Goal: Information Seeking & Learning: Learn about a topic

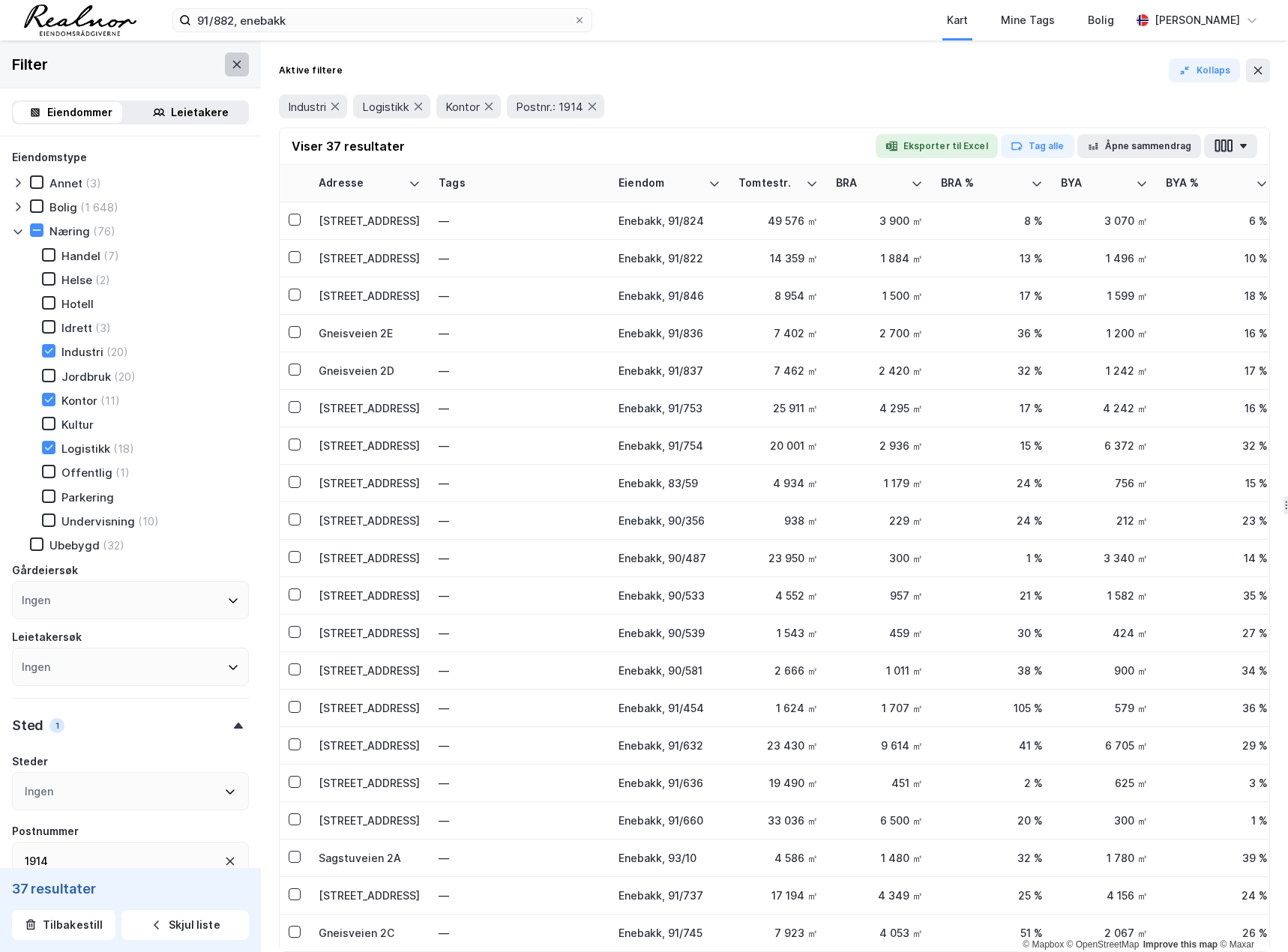
scroll to position [318, 0]
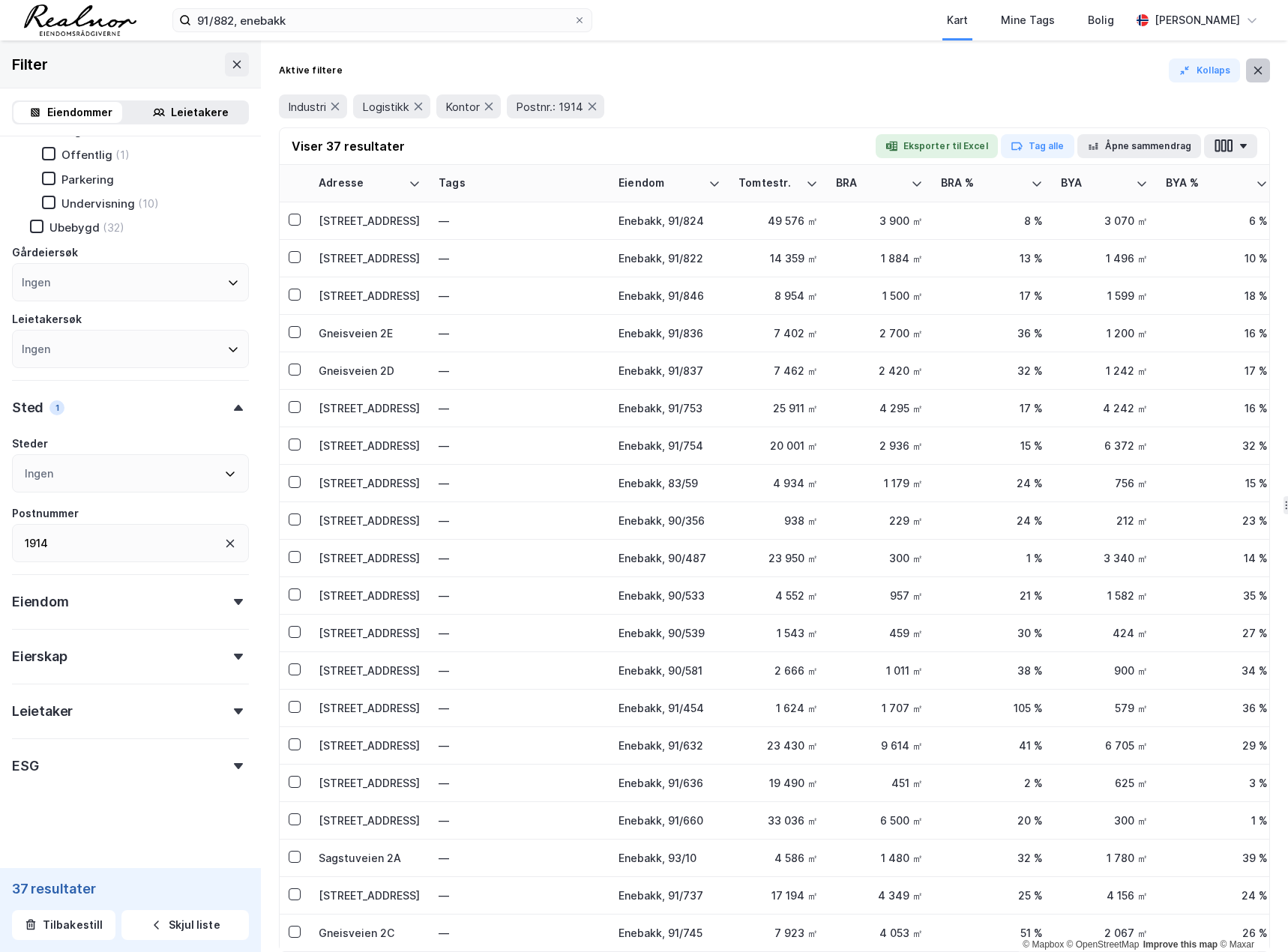
click at [1262, 62] on button at bounding box center [1258, 70] width 24 height 24
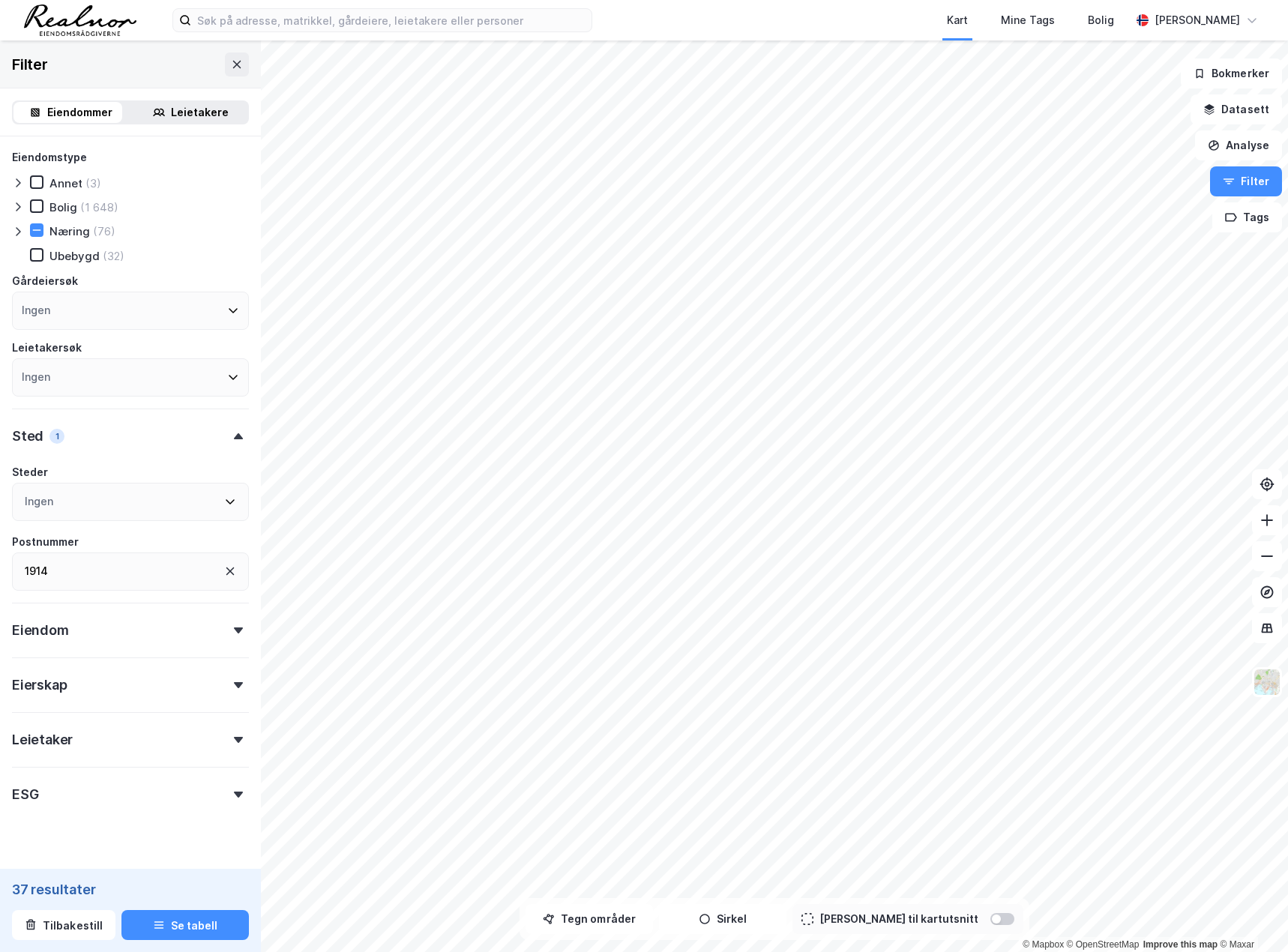
click at [77, 226] on div "Næring" at bounding box center [69, 231] width 40 height 15
click at [18, 227] on icon at bounding box center [17, 231] width 12 height 12
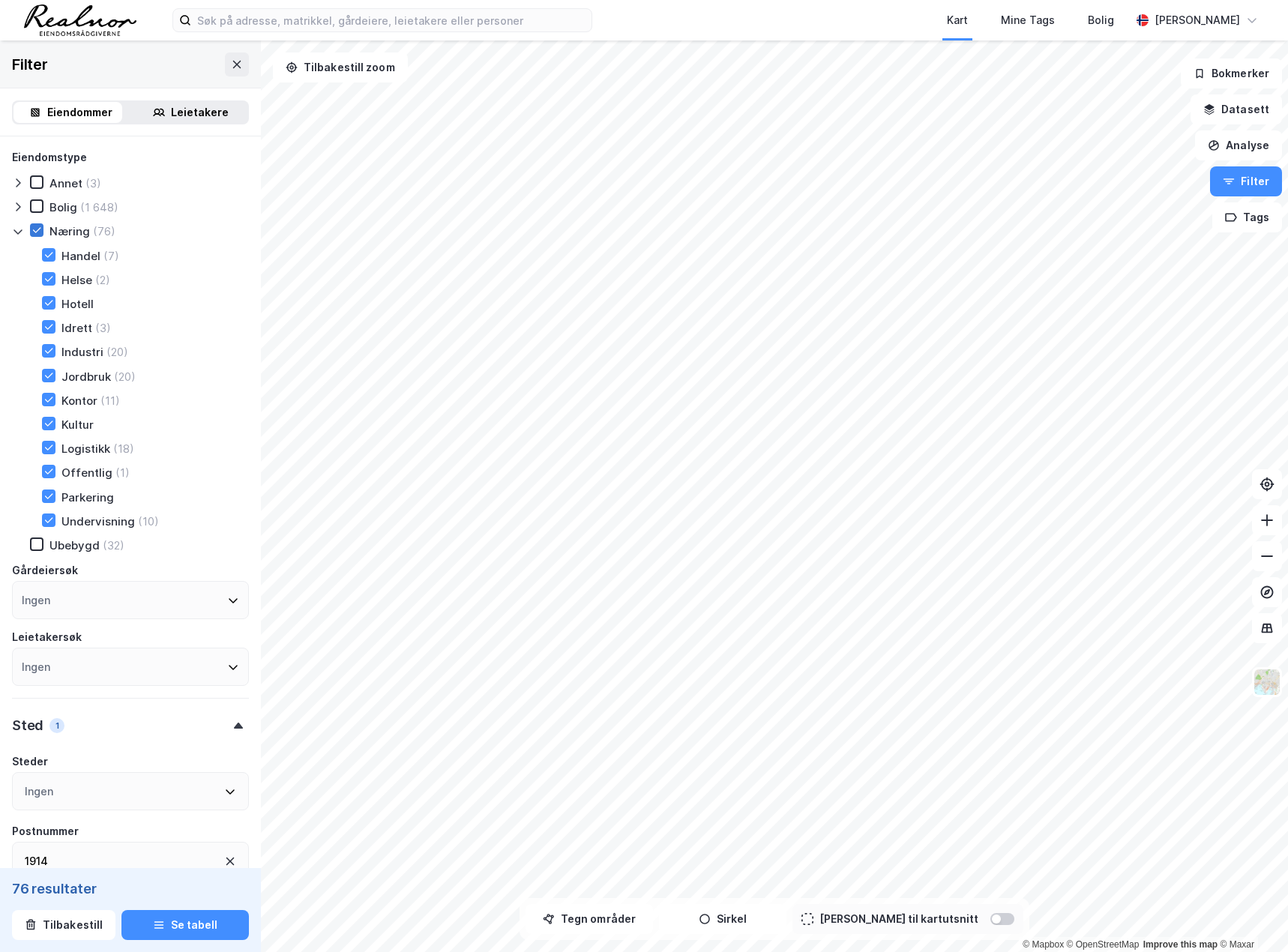
click at [36, 230] on icon at bounding box center [36, 229] width 10 height 10
click at [48, 402] on icon at bounding box center [48, 399] width 10 height 10
click at [82, 793] on div "Ingen" at bounding box center [130, 791] width 237 height 38
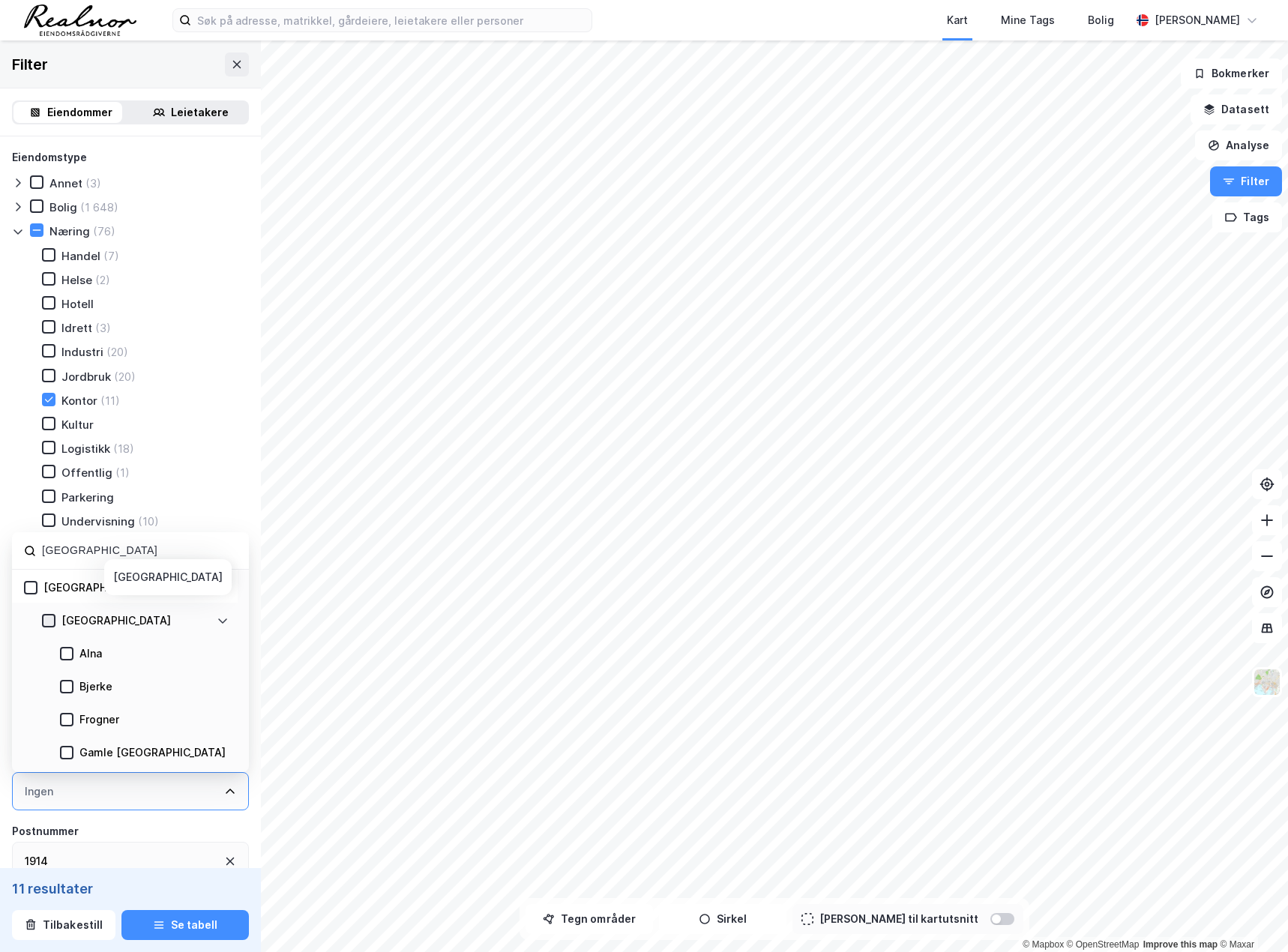
type input "oslo"
click at [51, 619] on icon at bounding box center [48, 620] width 8 height 5
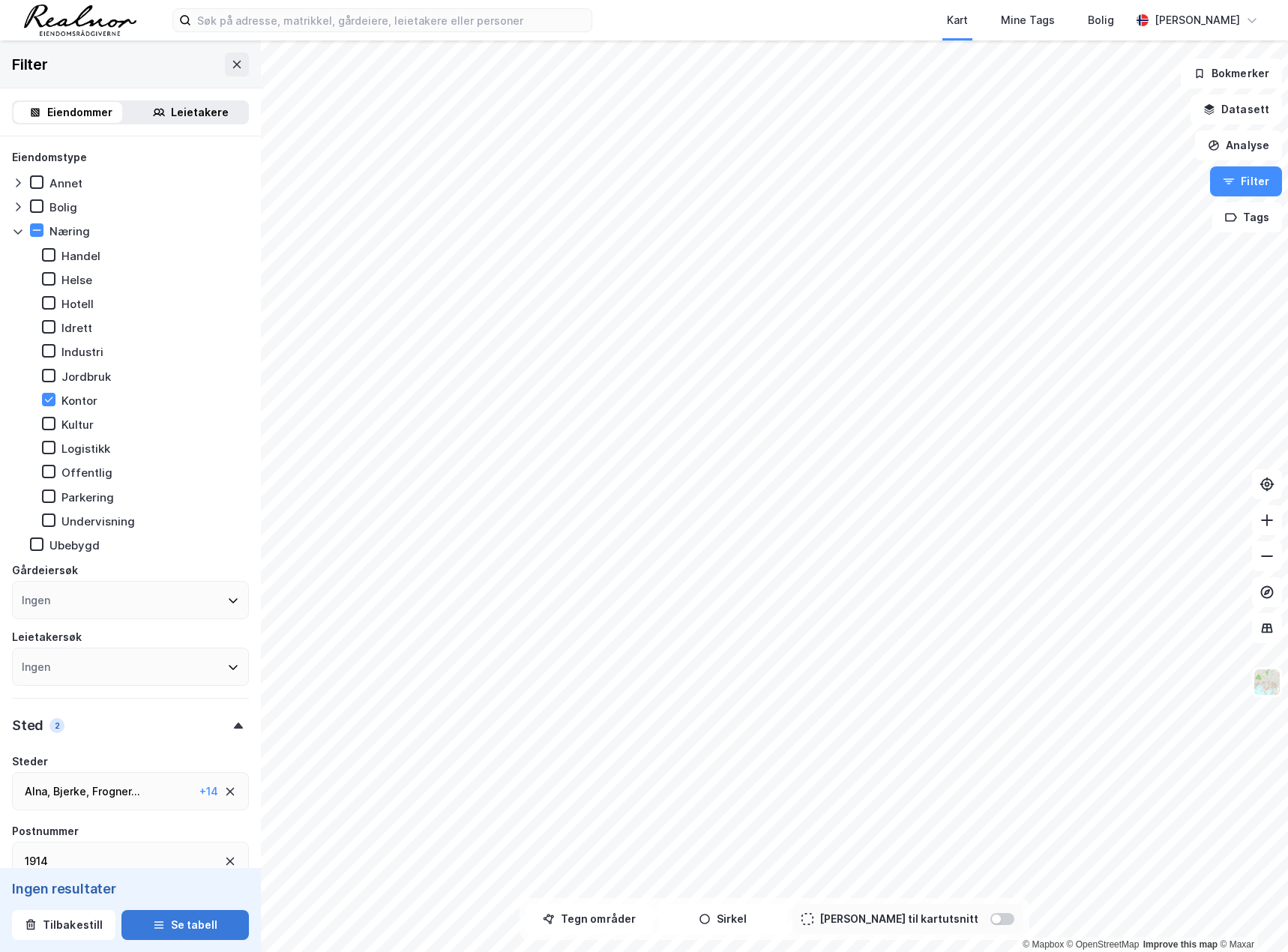
click at [164, 923] on button "Se tabell" at bounding box center [185, 925] width 128 height 30
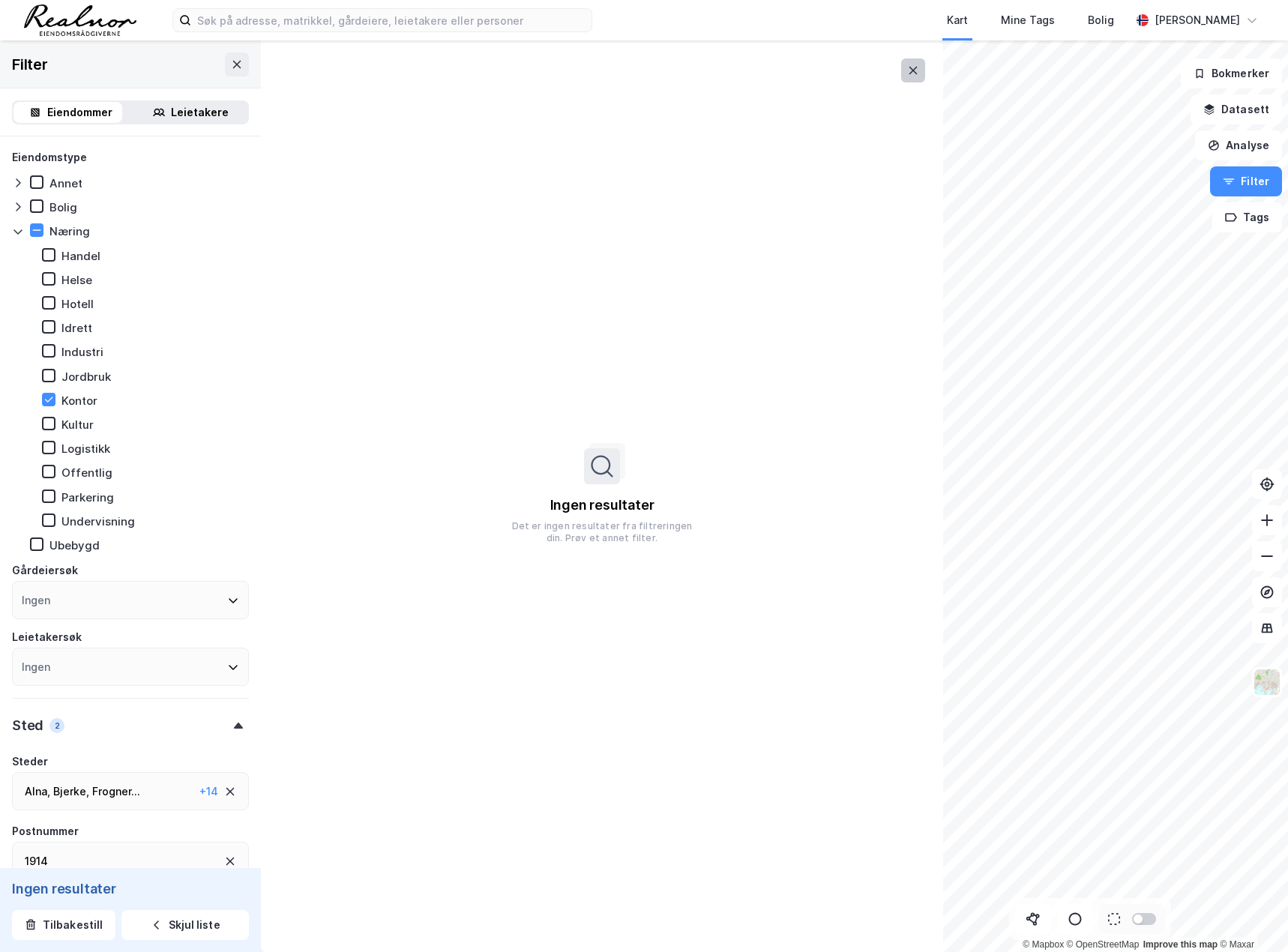
click at [916, 69] on icon at bounding box center [913, 70] width 12 height 12
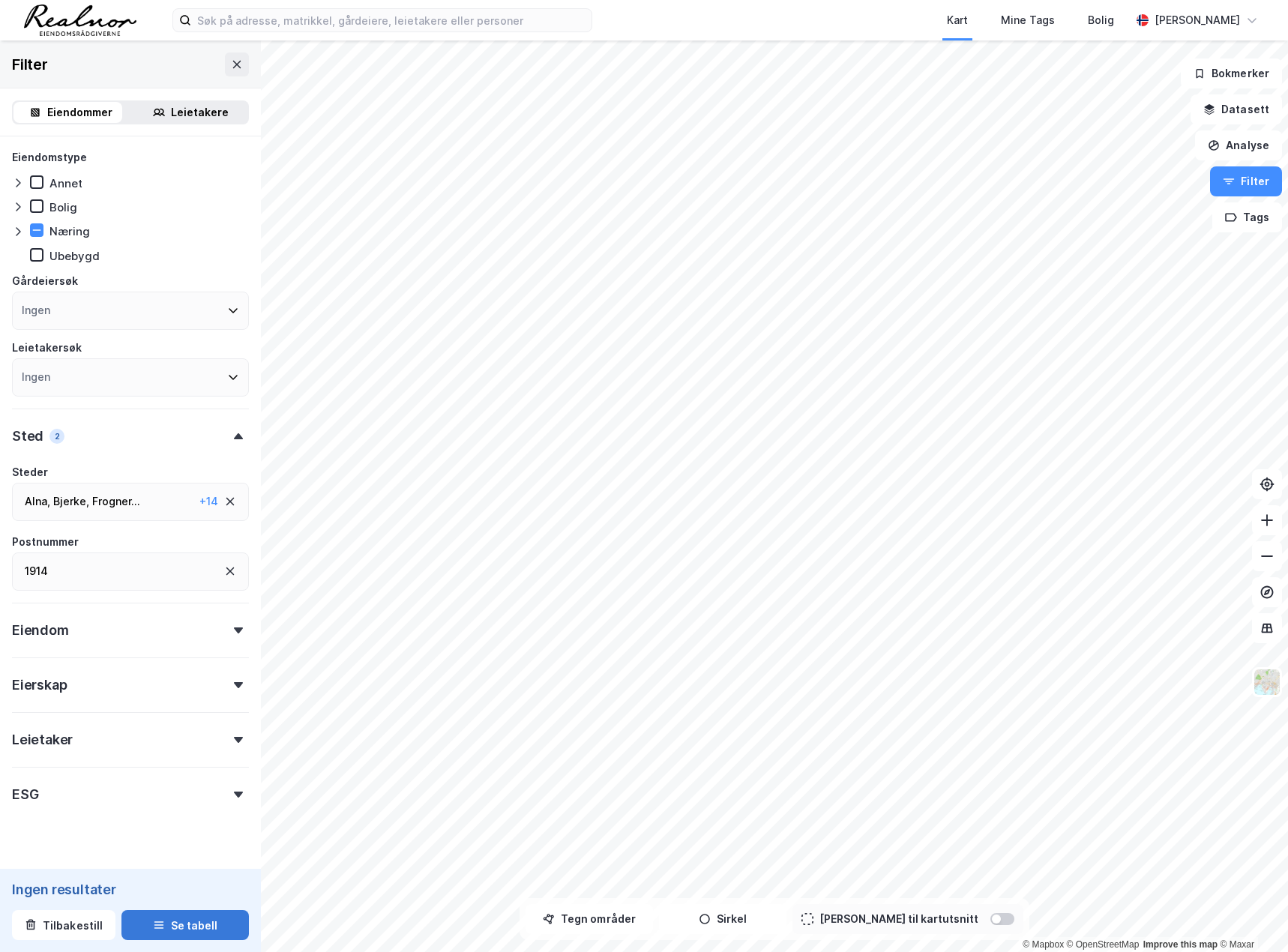
click at [165, 918] on button "Se tabell" at bounding box center [185, 925] width 128 height 30
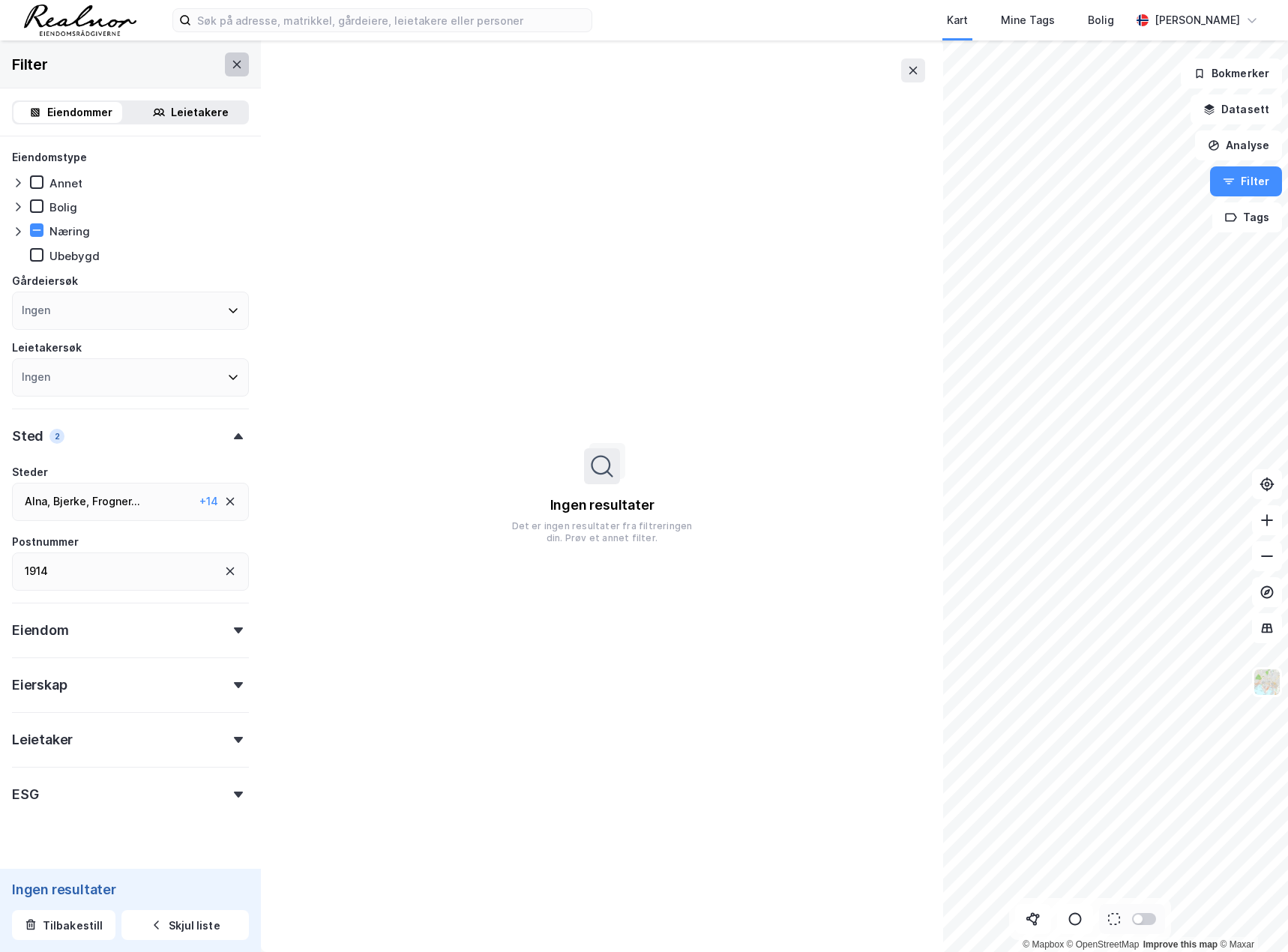
click at [231, 60] on icon at bounding box center [237, 64] width 12 height 12
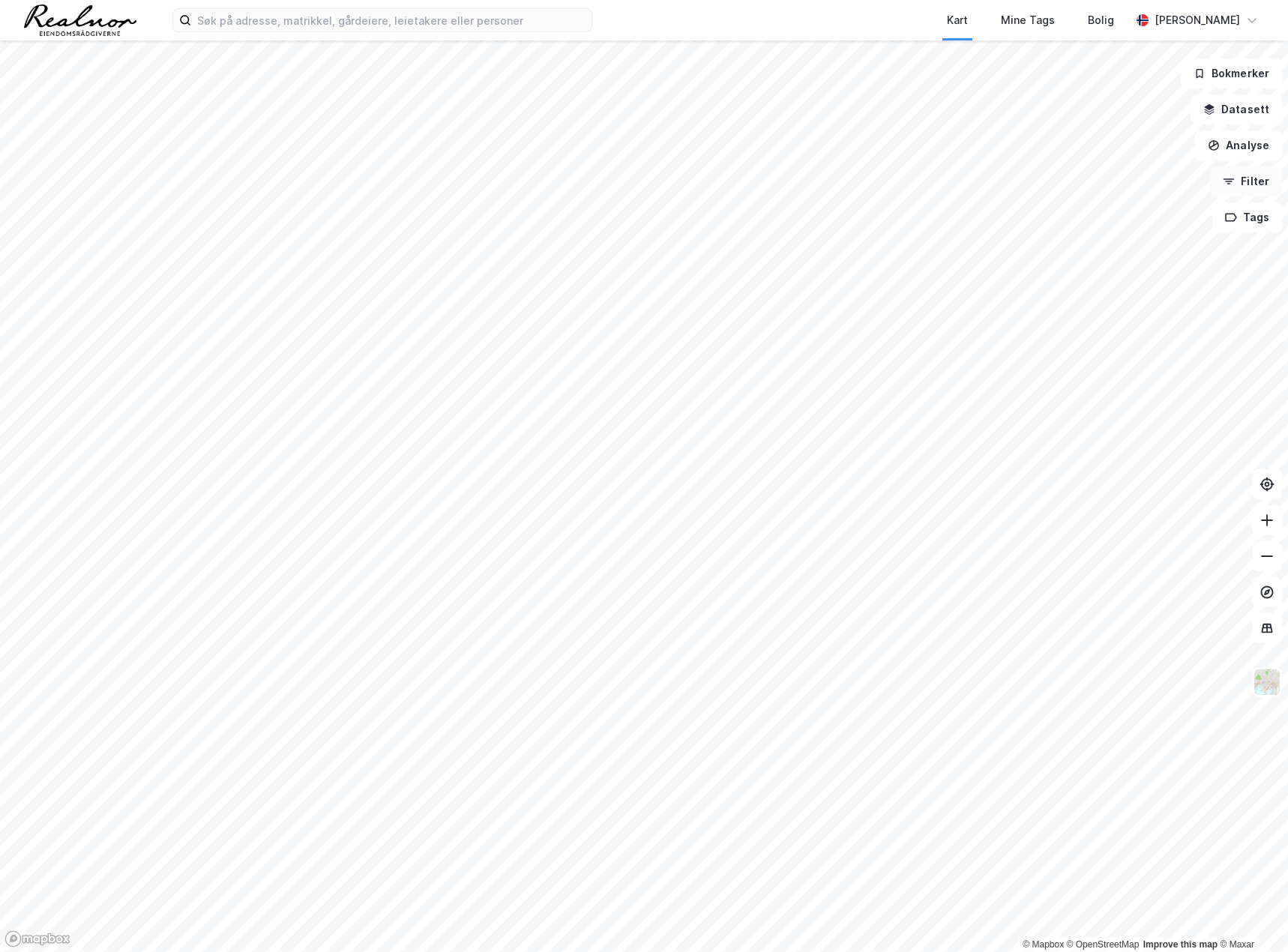
click at [1269, 185] on button "Filter" at bounding box center [1246, 181] width 72 height 30
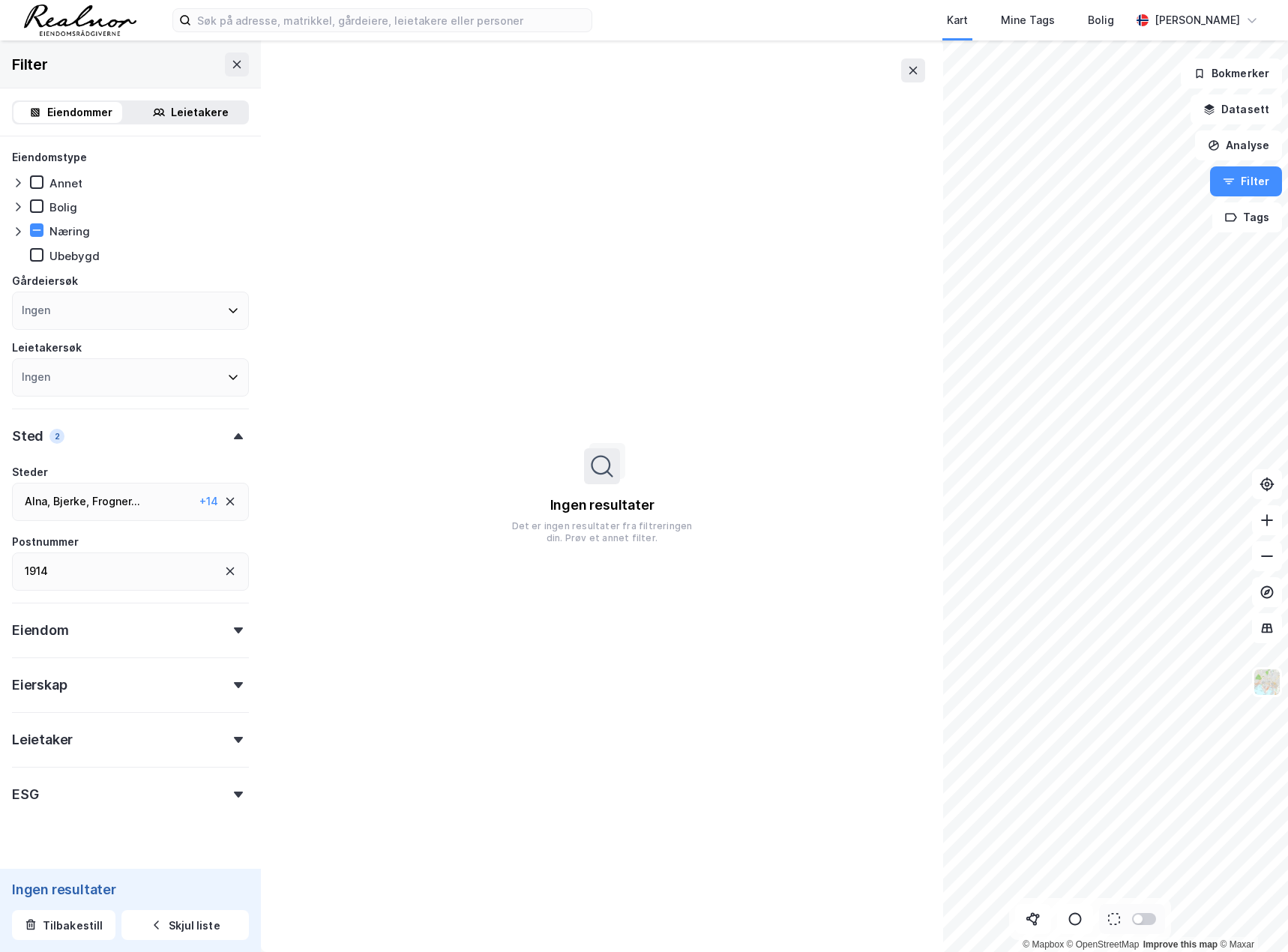
click at [90, 232] on div "Næring" at bounding box center [130, 231] width 237 height 15
click at [61, 232] on div "Næring" at bounding box center [69, 231] width 40 height 15
click at [16, 234] on icon at bounding box center [17, 231] width 12 height 12
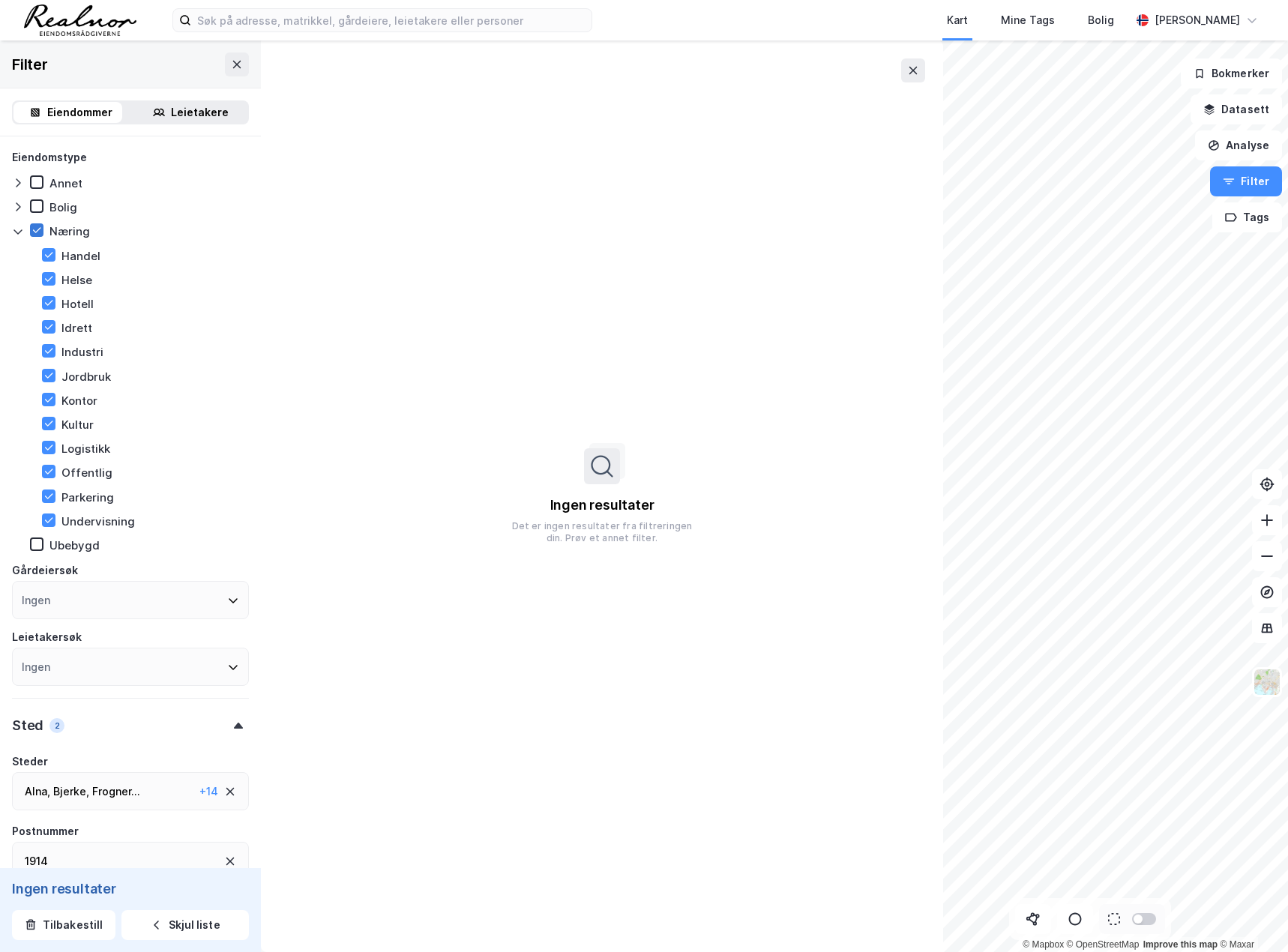
click at [37, 231] on icon at bounding box center [37, 231] width 8 height 5
click at [41, 399] on div "Kontor" at bounding box center [60, 400] width 73 height 15
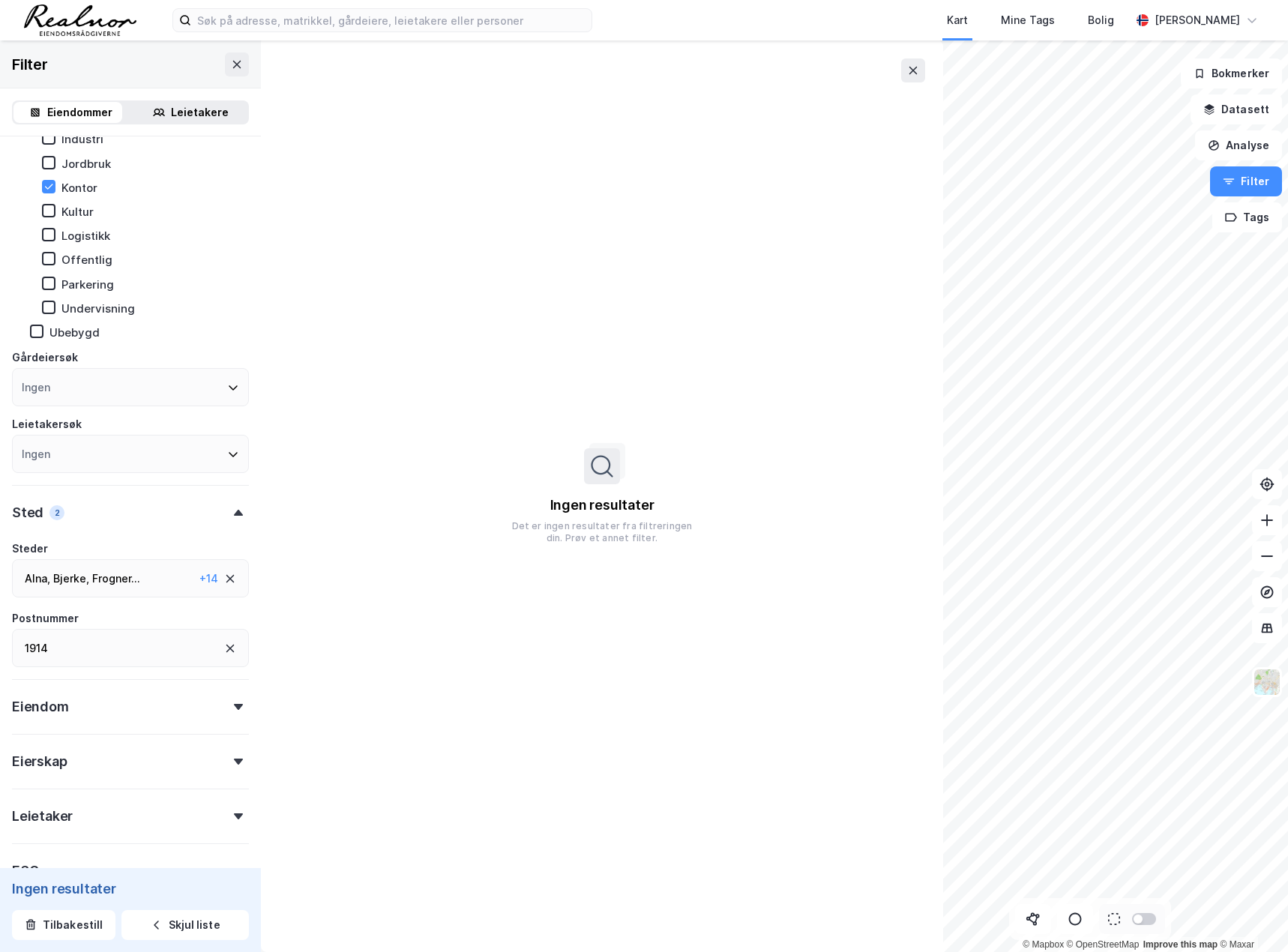
scroll to position [300, 0]
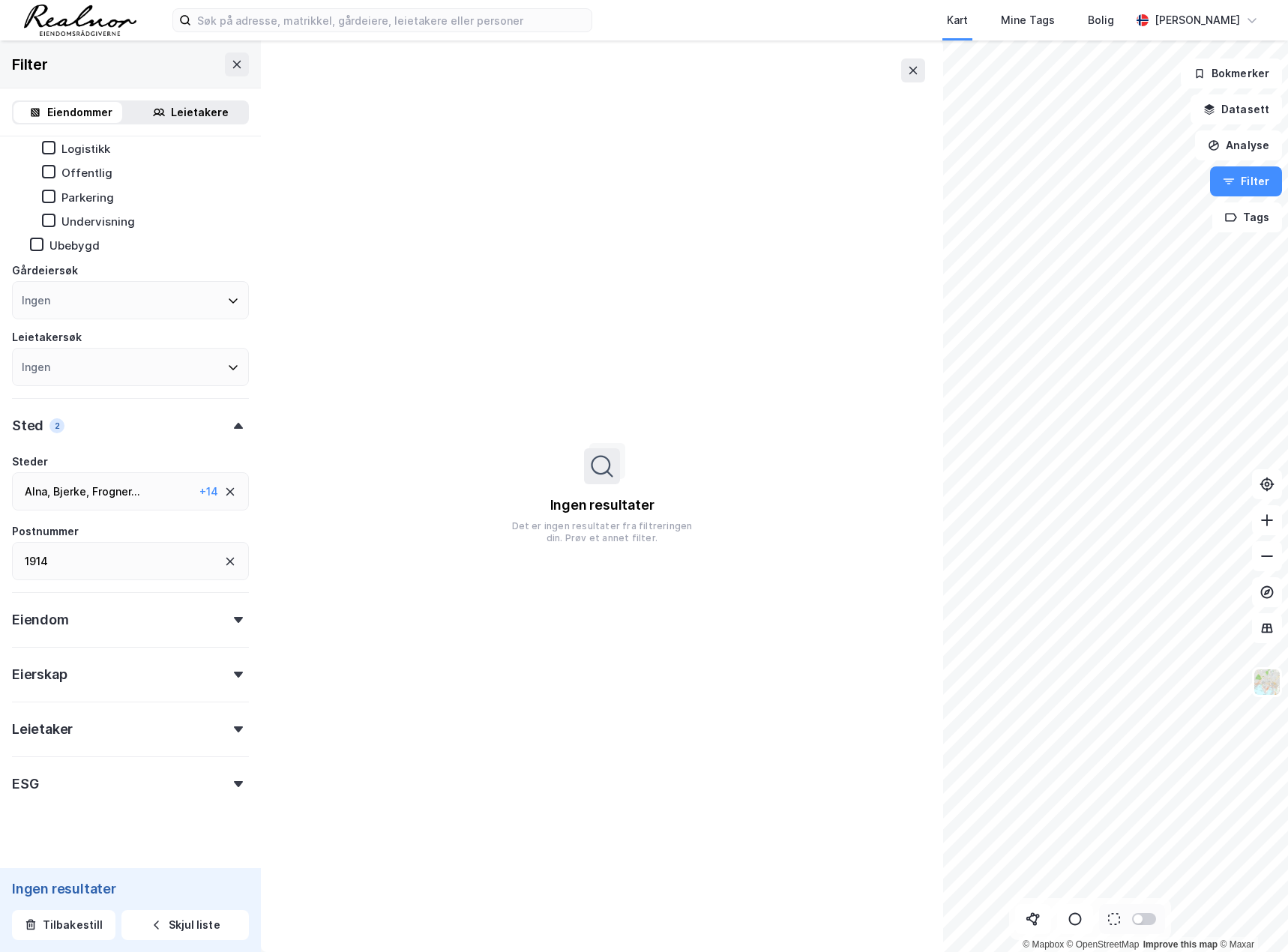
click at [135, 489] on div "Frogner ..." at bounding box center [116, 492] width 48 height 18
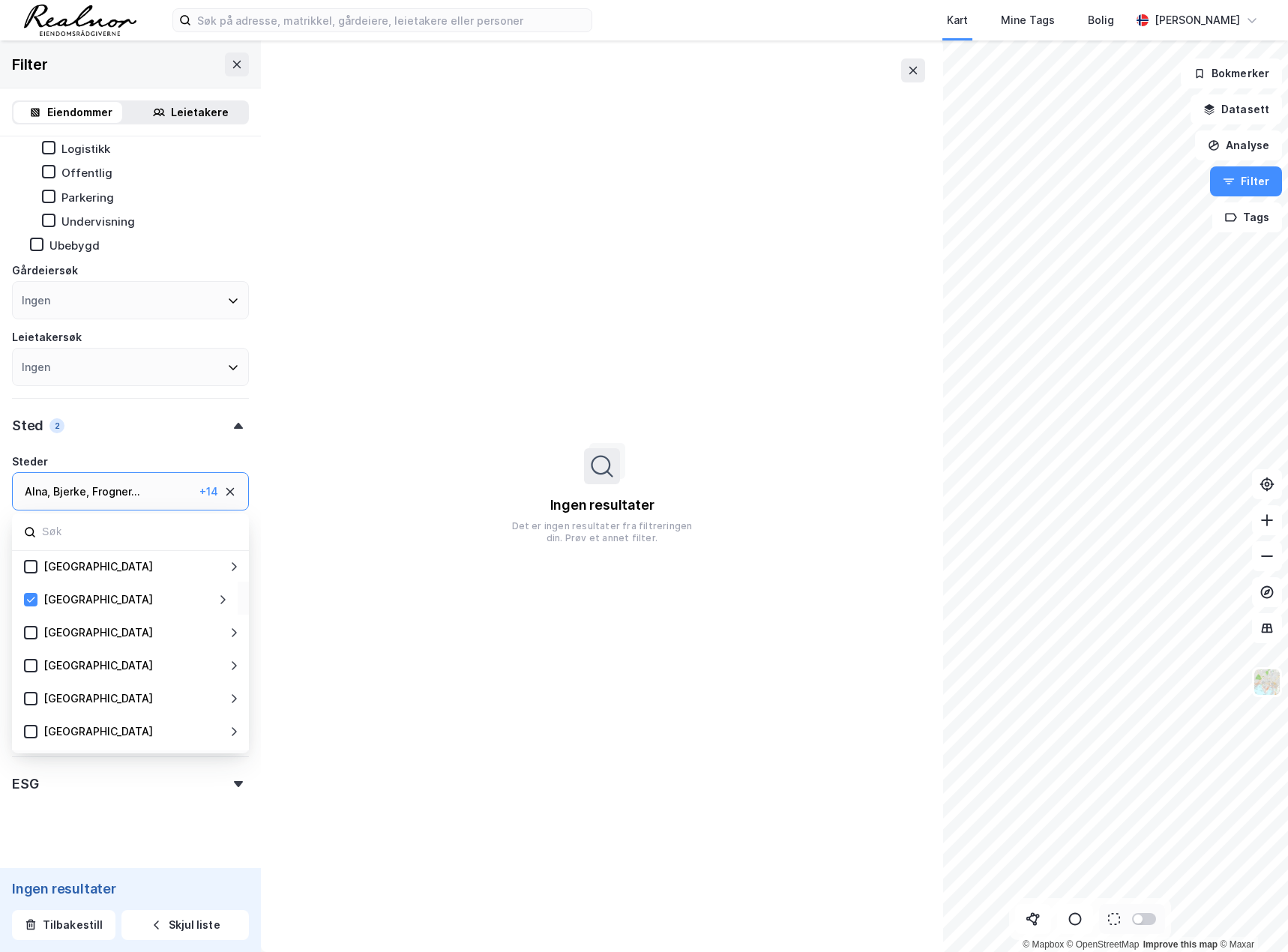
scroll to position [225, 0]
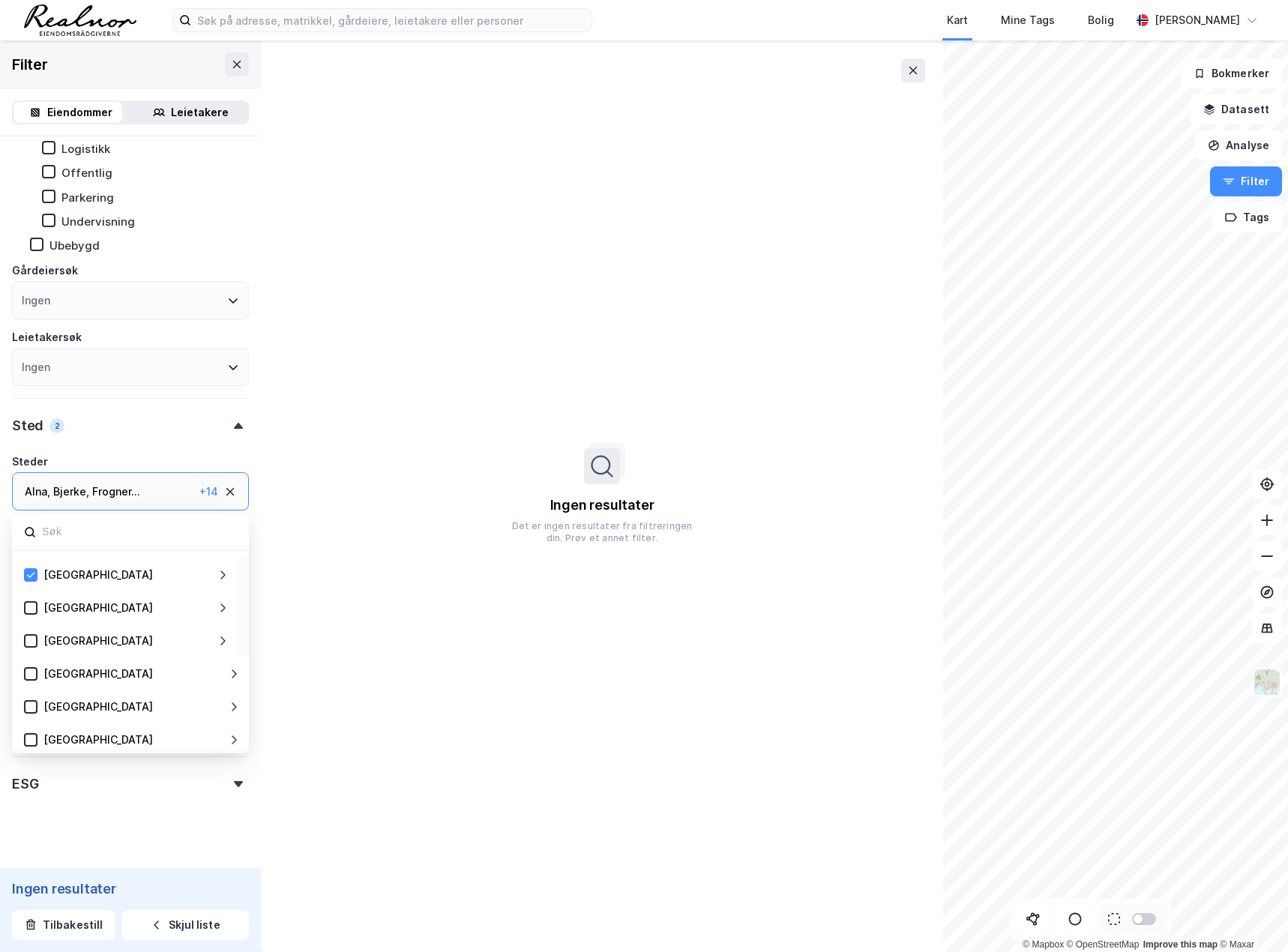
click at [170, 576] on div "Oslo" at bounding box center [127, 576] width 179 height 18
click at [219, 575] on icon at bounding box center [222, 575] width 12 height 12
click at [226, 602] on icon at bounding box center [222, 608] width 12 height 12
click at [81, 847] on form "Eiendomstype Annet Bolig Næring Handel Helse Hotell Idrett Industri Jordbruk Ko…" at bounding box center [130, 361] width 237 height 1026
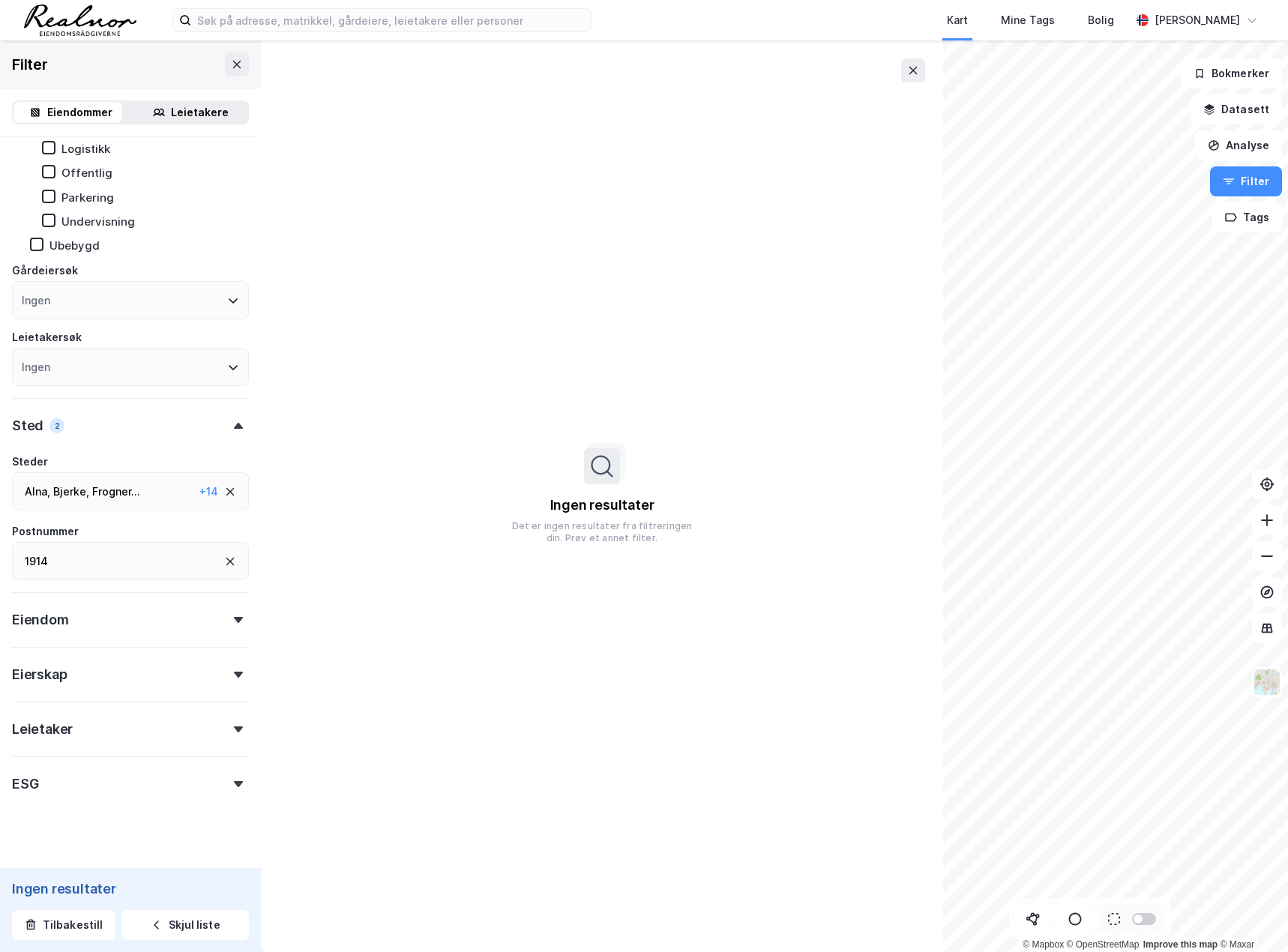
click at [227, 560] on icon at bounding box center [230, 561] width 8 height 8
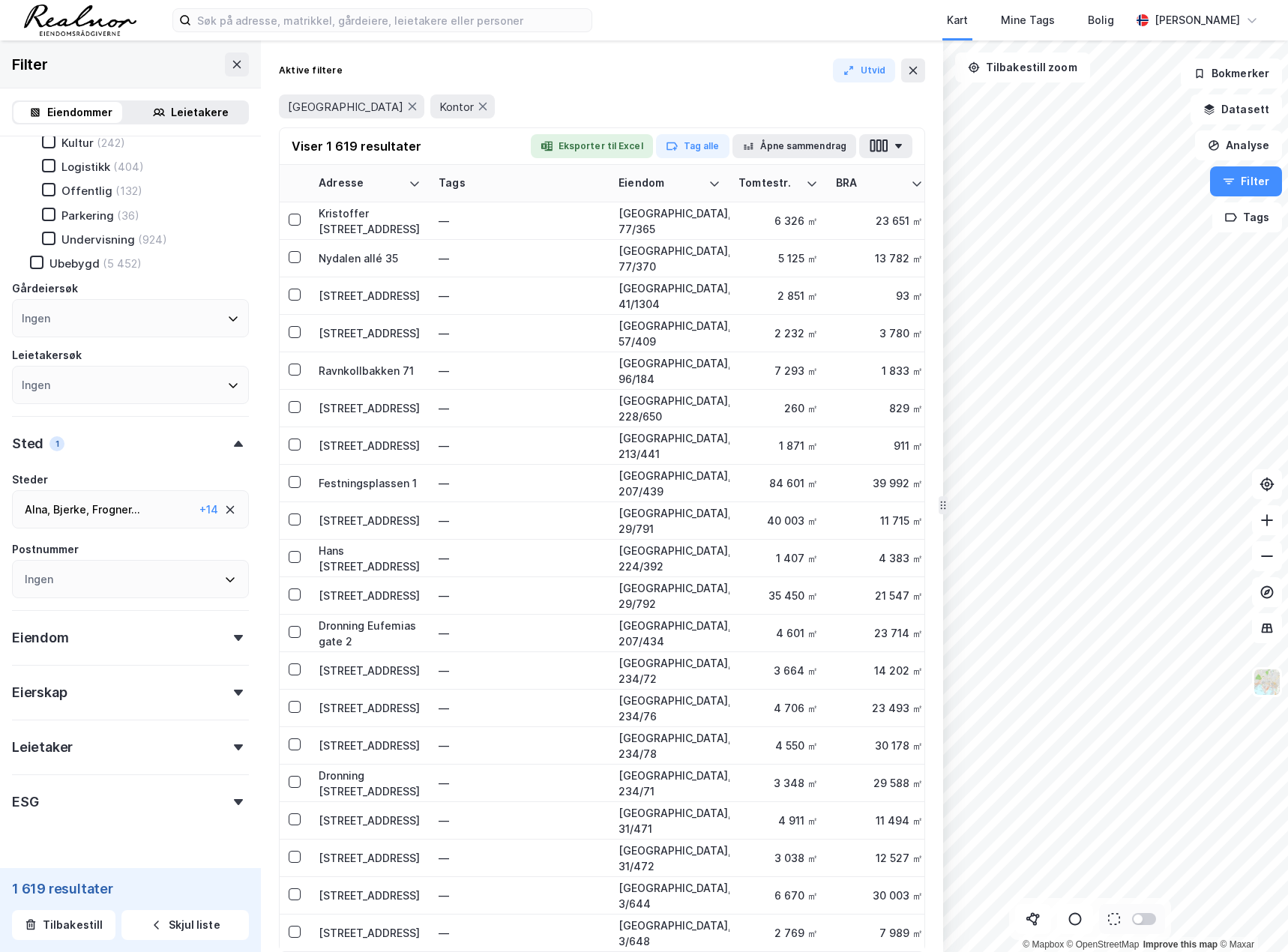
scroll to position [300, 0]
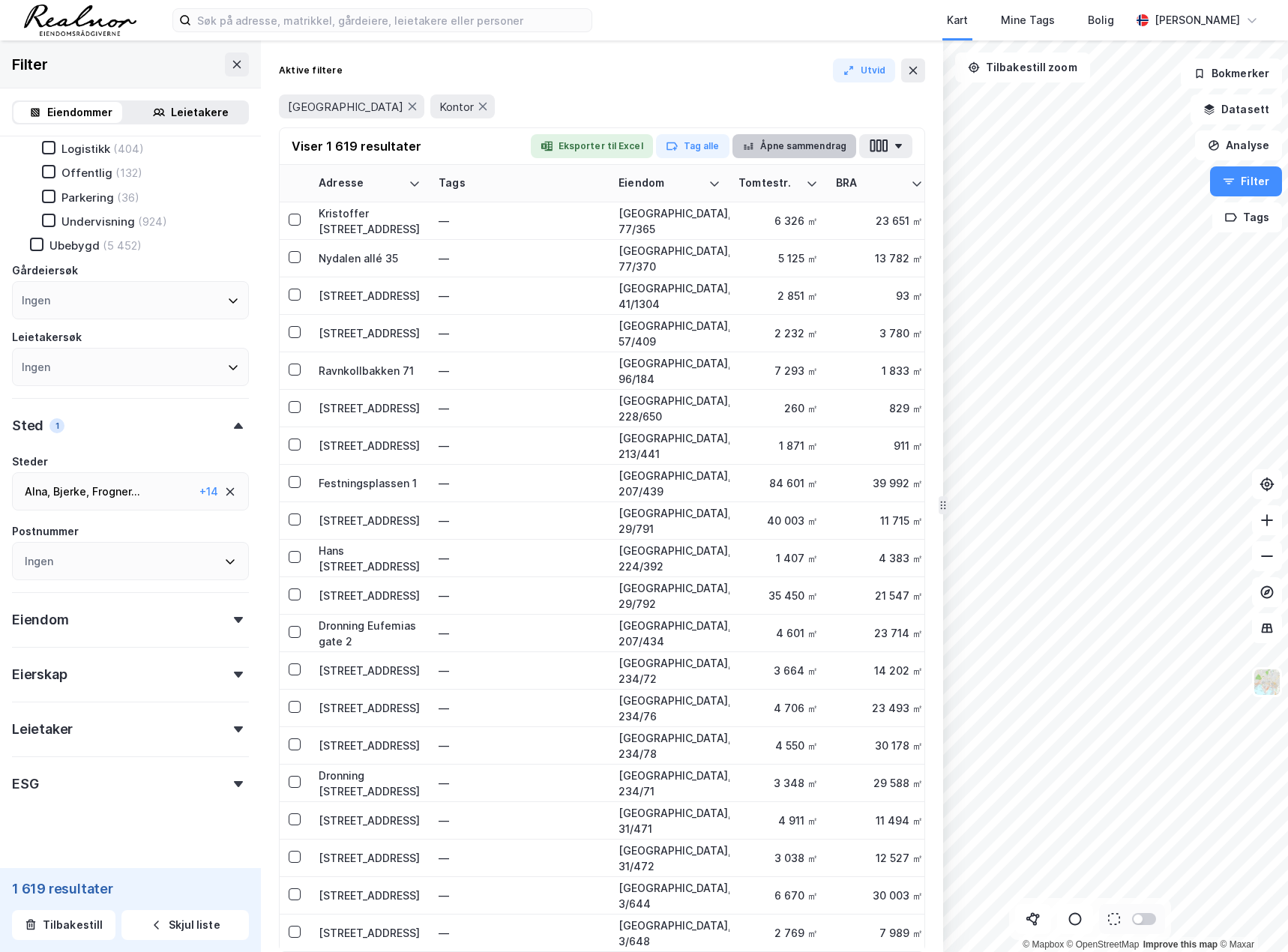
click at [824, 141] on button "Åpne sammendrag" at bounding box center [795, 146] width 124 height 24
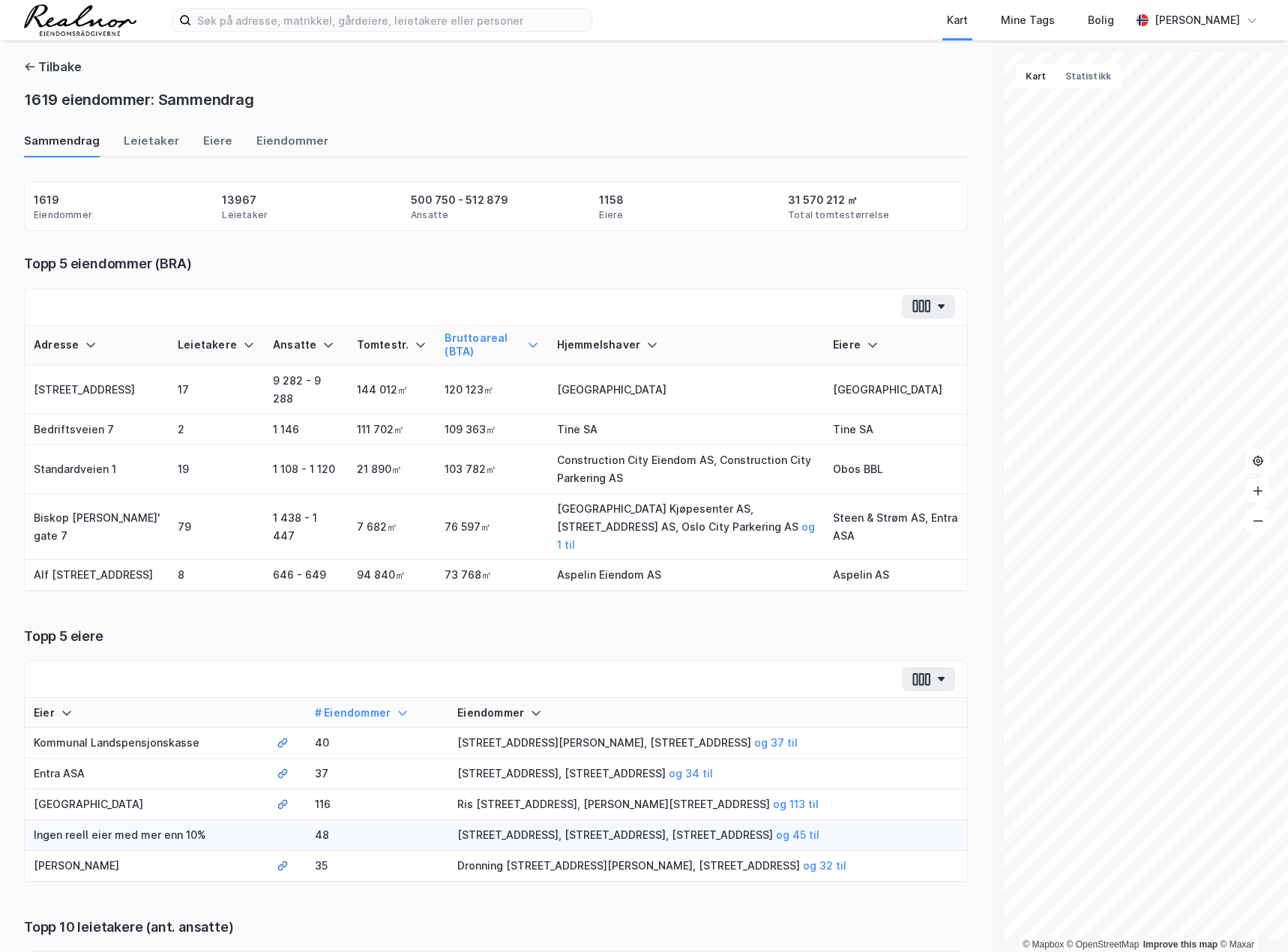
scroll to position [0, 0]
click at [295, 146] on div "Eiendommer" at bounding box center [292, 145] width 72 height 25
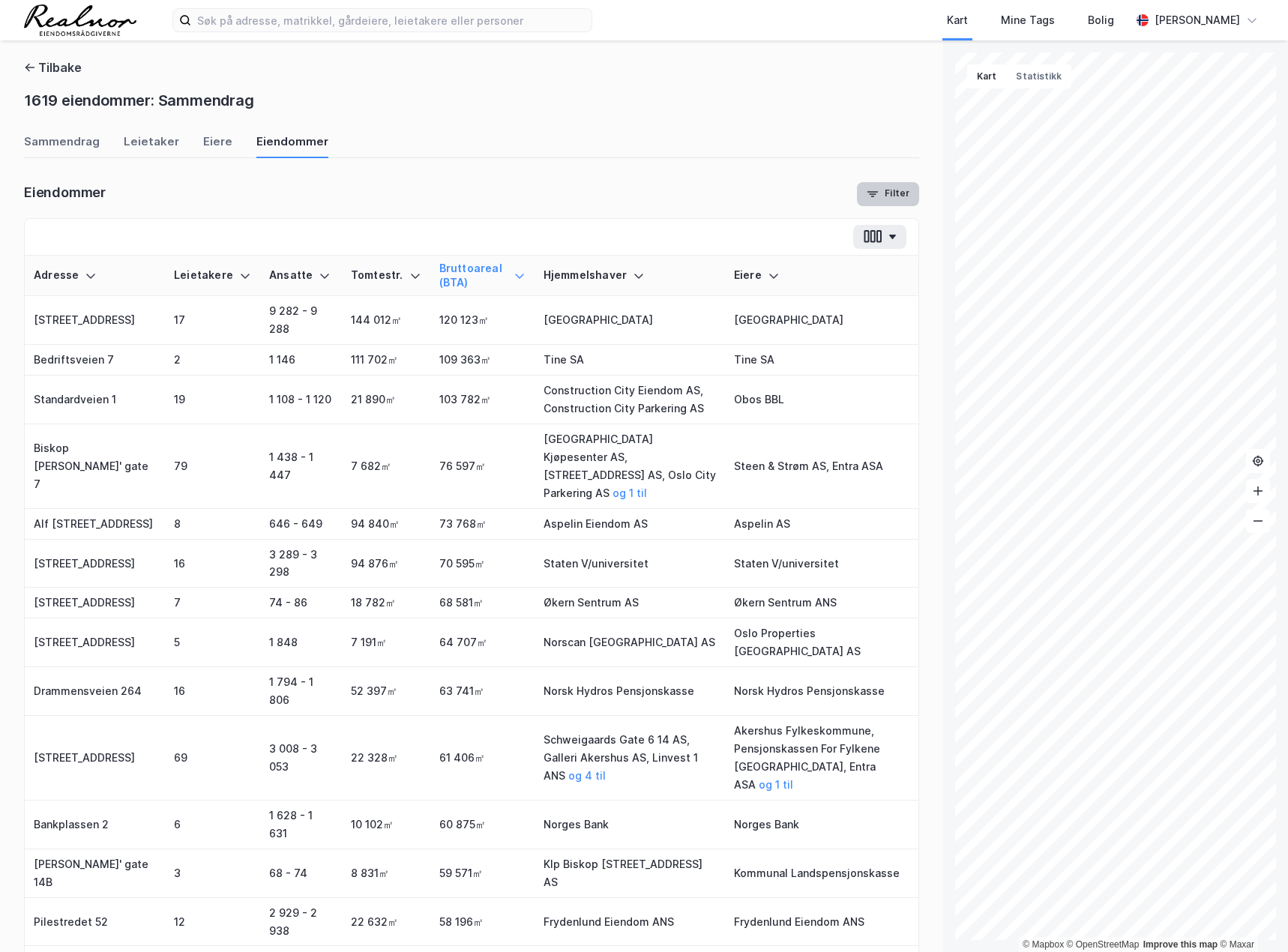
click at [883, 196] on button "Filter" at bounding box center [888, 194] width 62 height 24
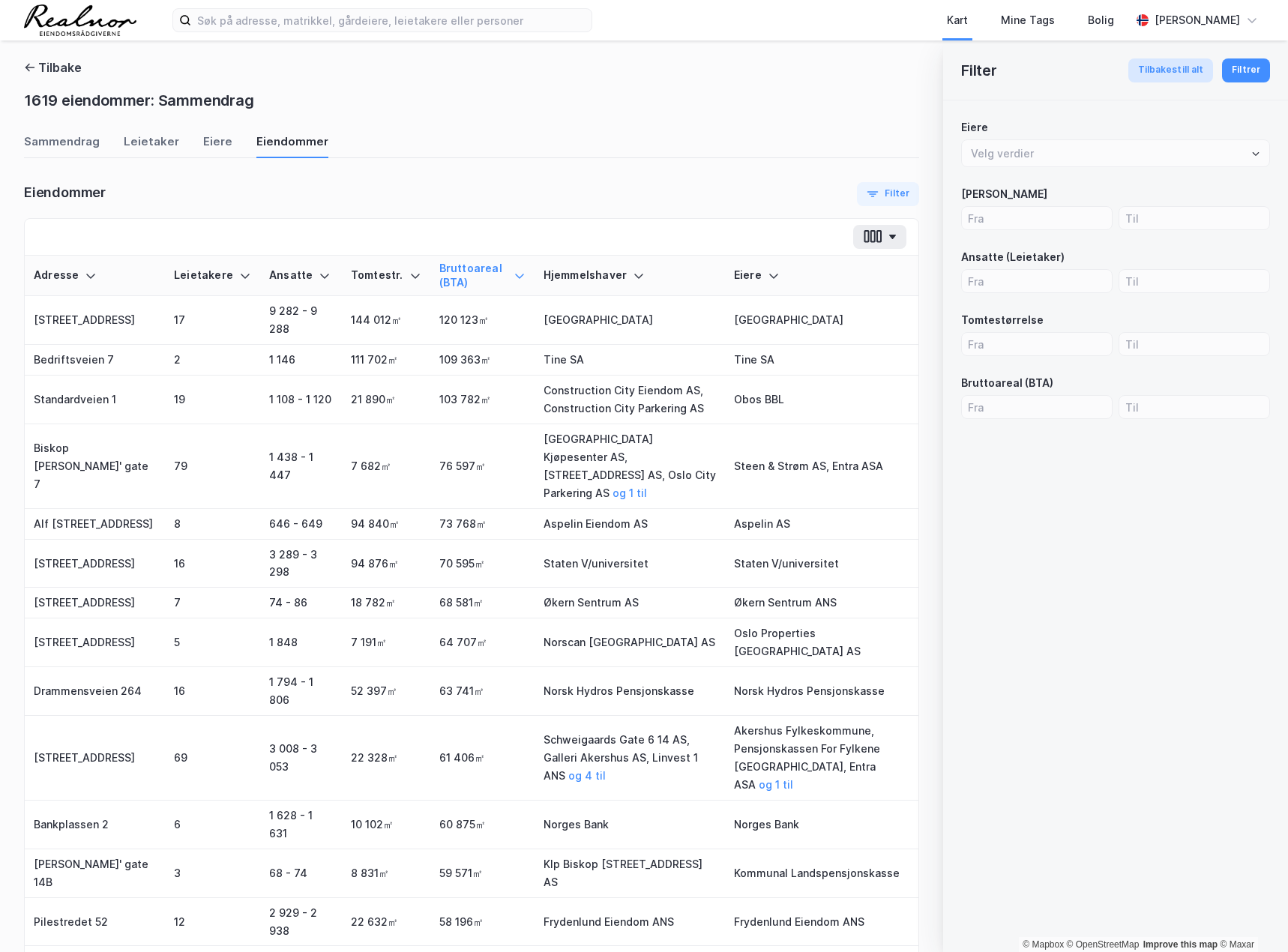
click at [1157, 74] on button "Tilbakestill alt" at bounding box center [1171, 70] width 86 height 24
click at [697, 97] on div "1619 eiendommer: Sammendrag" at bounding box center [471, 102] width 895 height 27
click at [881, 206] on button "Filter" at bounding box center [888, 194] width 62 height 24
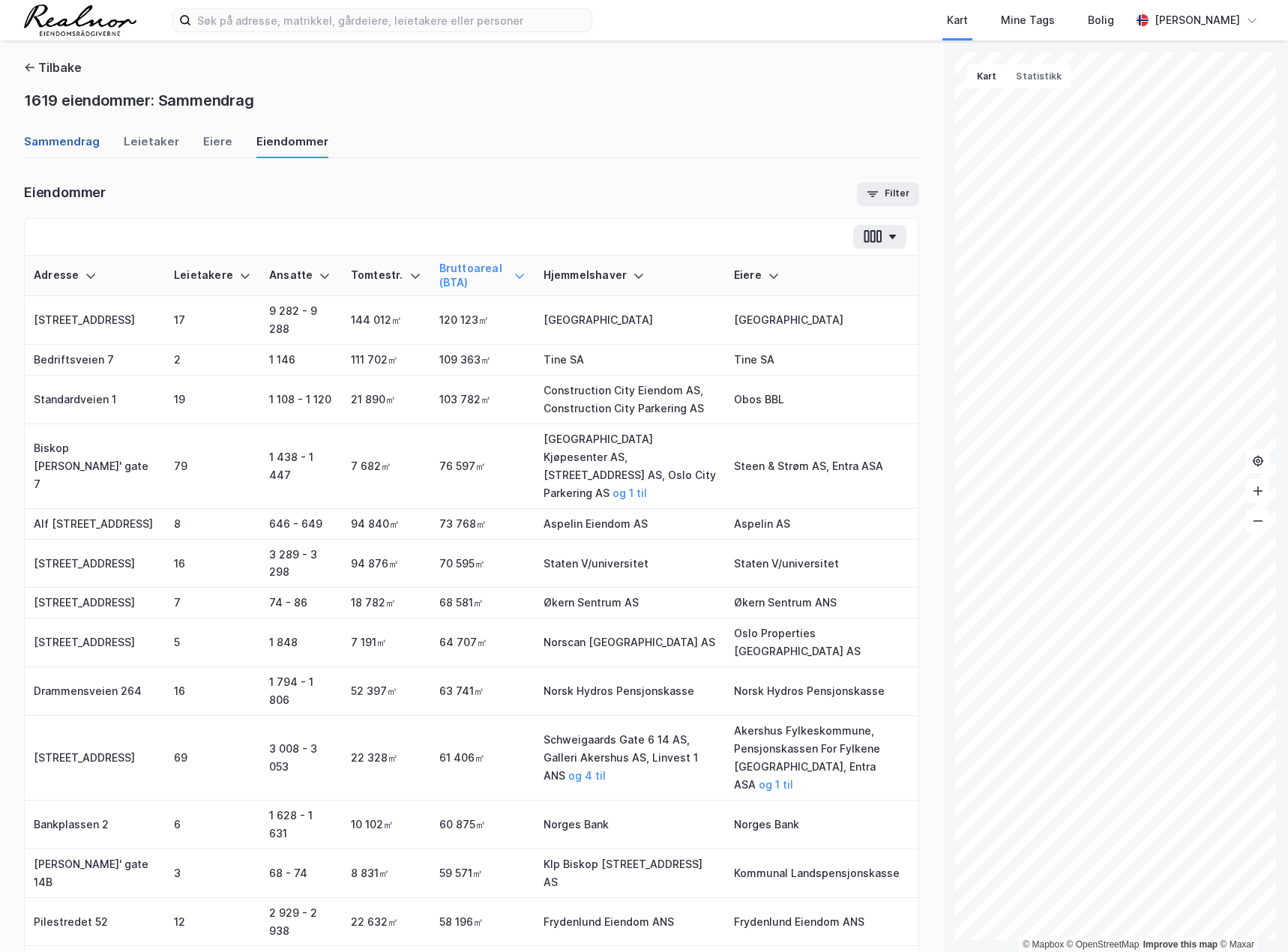
click at [76, 140] on div "Sammendrag" at bounding box center [61, 145] width 76 height 25
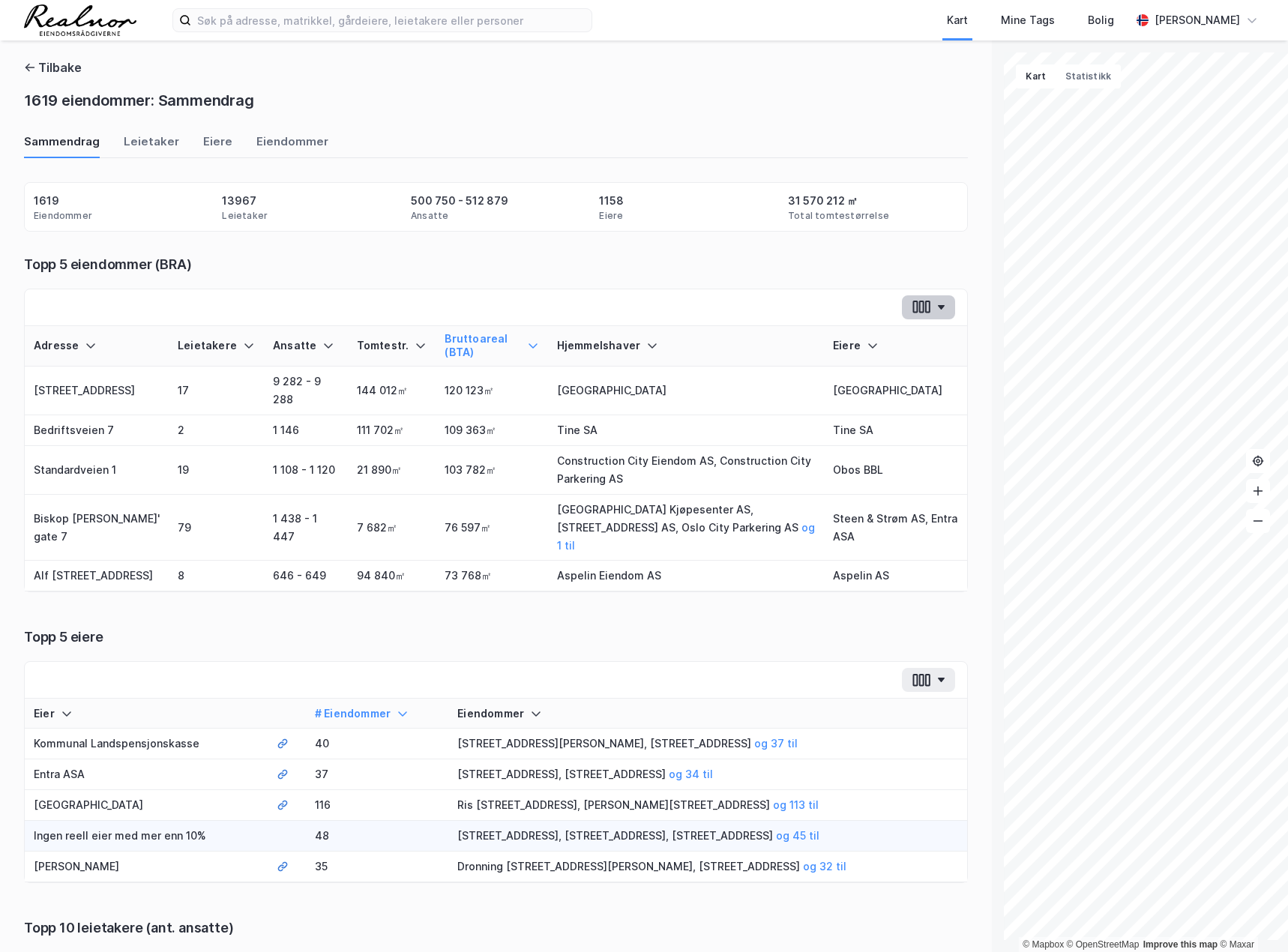
click at [902, 314] on button "button" at bounding box center [928, 307] width 53 height 24
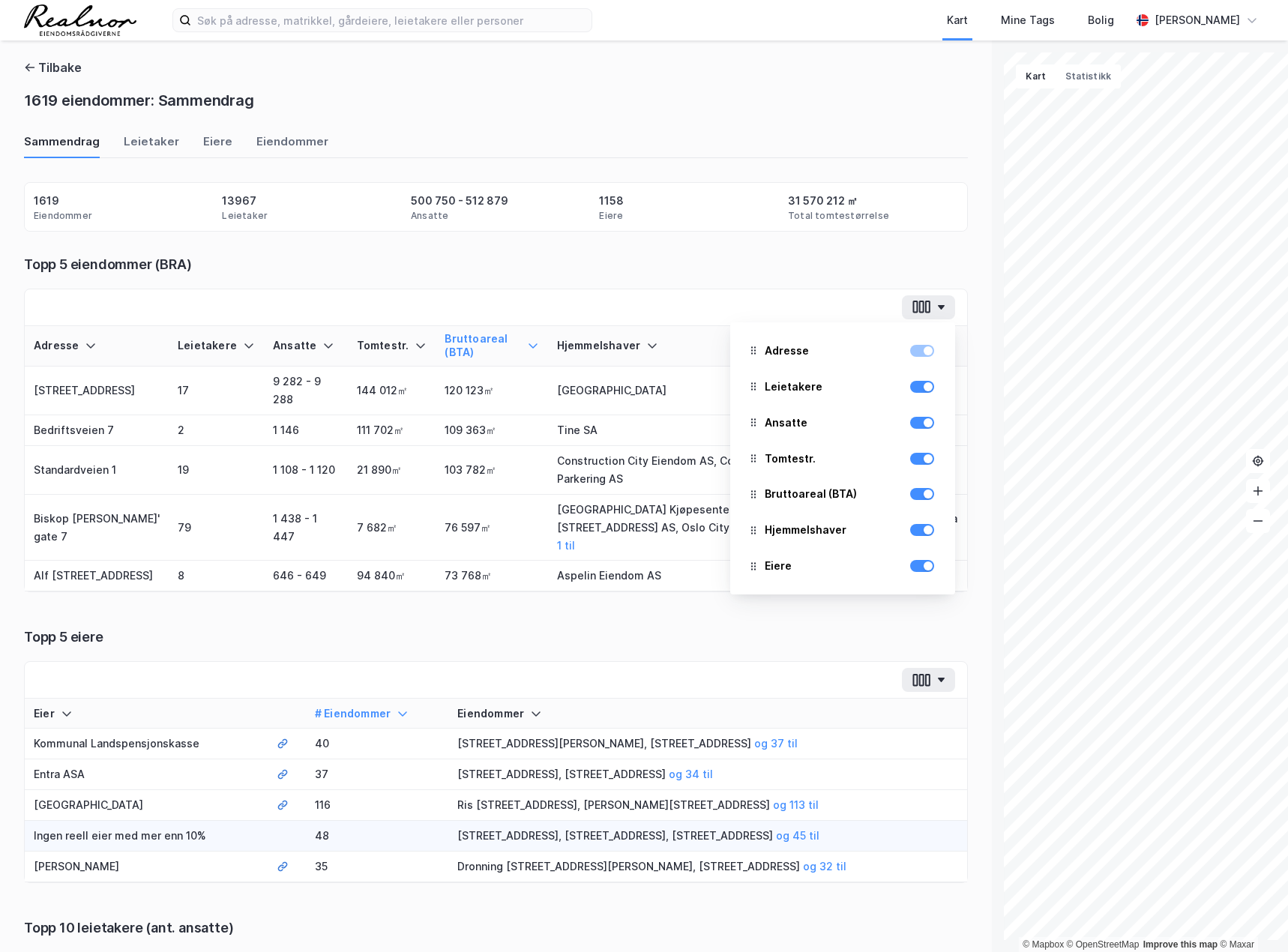
click at [538, 626] on div "Adresse Leietakere Ansatte Tomtestr. Bruttoareal (BTA) Hjemmelshaver Eiere Kirk…" at bounding box center [496, 478] width 943 height 303
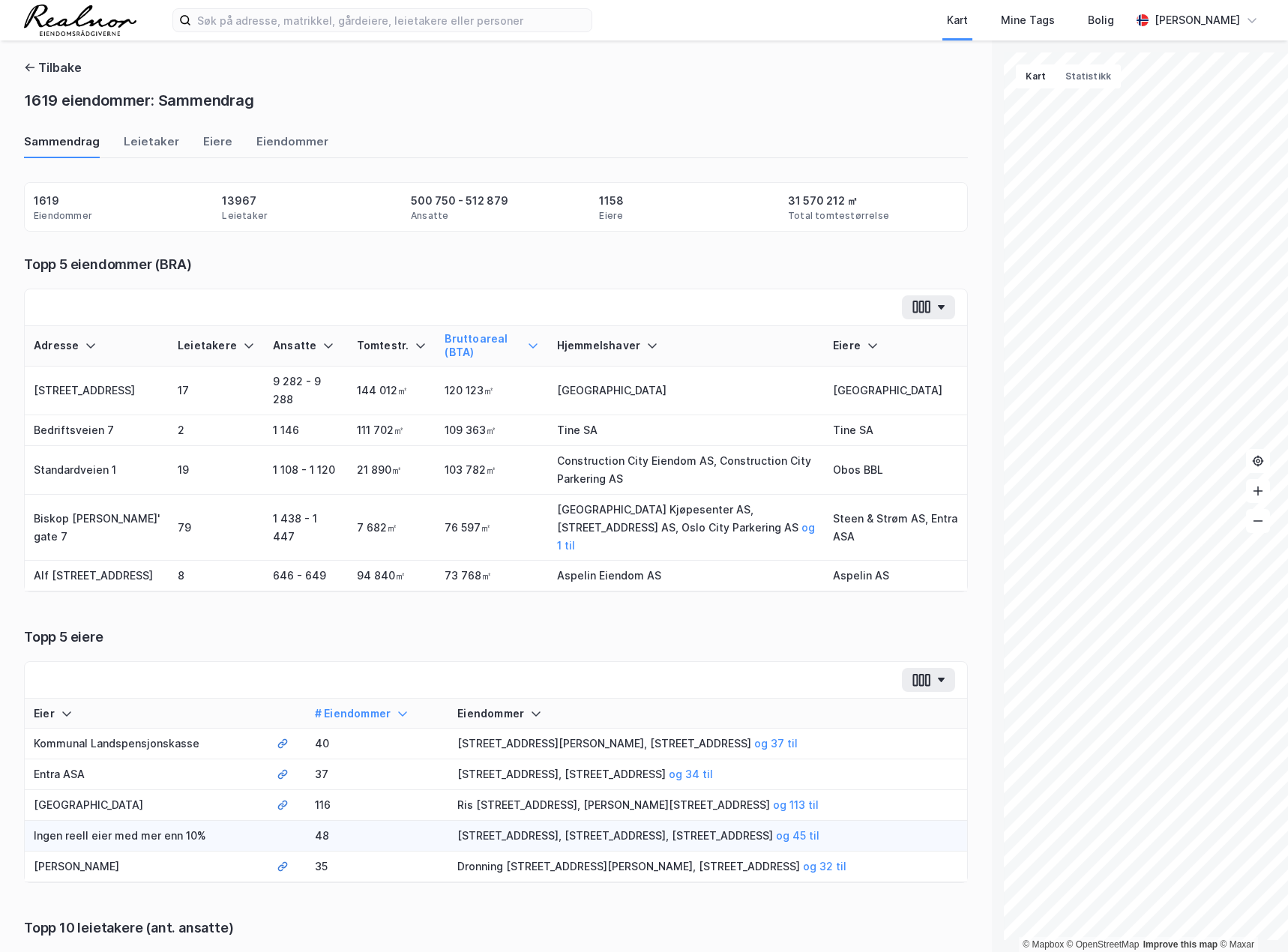
click at [4, 260] on div "Tilbake 1619 eiendommer: Sammendrag Sammendrag Leietaker Eiere Eiendommer Eiend…" at bounding box center [496, 496] width 992 height 912
